Goal: Transaction & Acquisition: Subscribe to service/newsletter

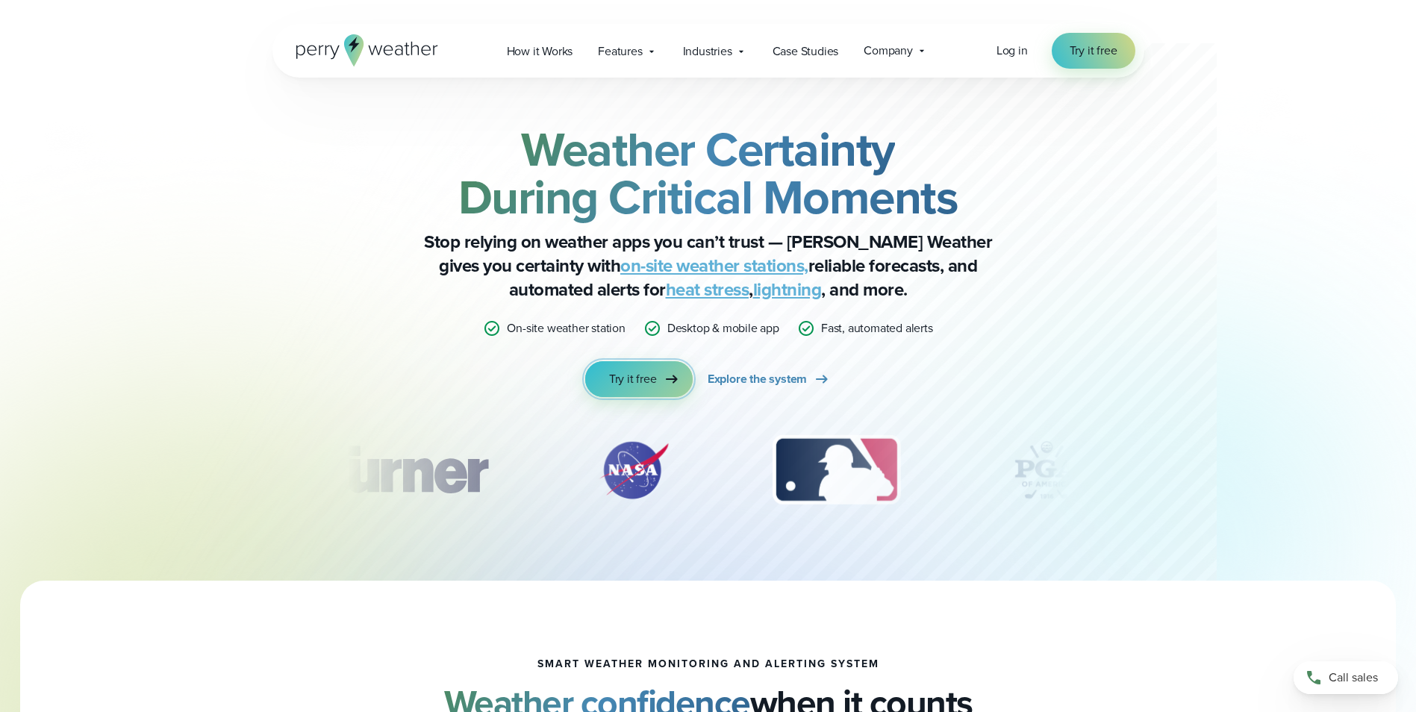
click at [642, 370] on link "Try it free" at bounding box center [639, 379] width 108 height 36
